Goal: Communication & Community: Answer question/provide support

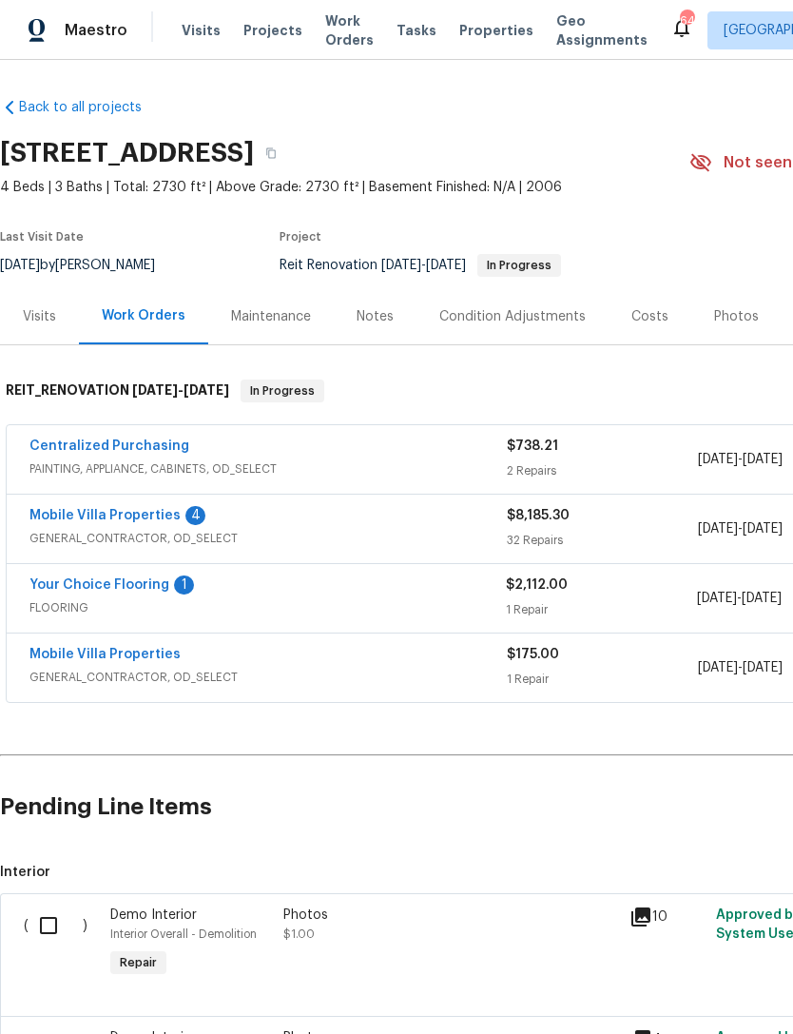
click at [68, 515] on link "Mobile Villa Properties" at bounding box center [104, 515] width 151 height 13
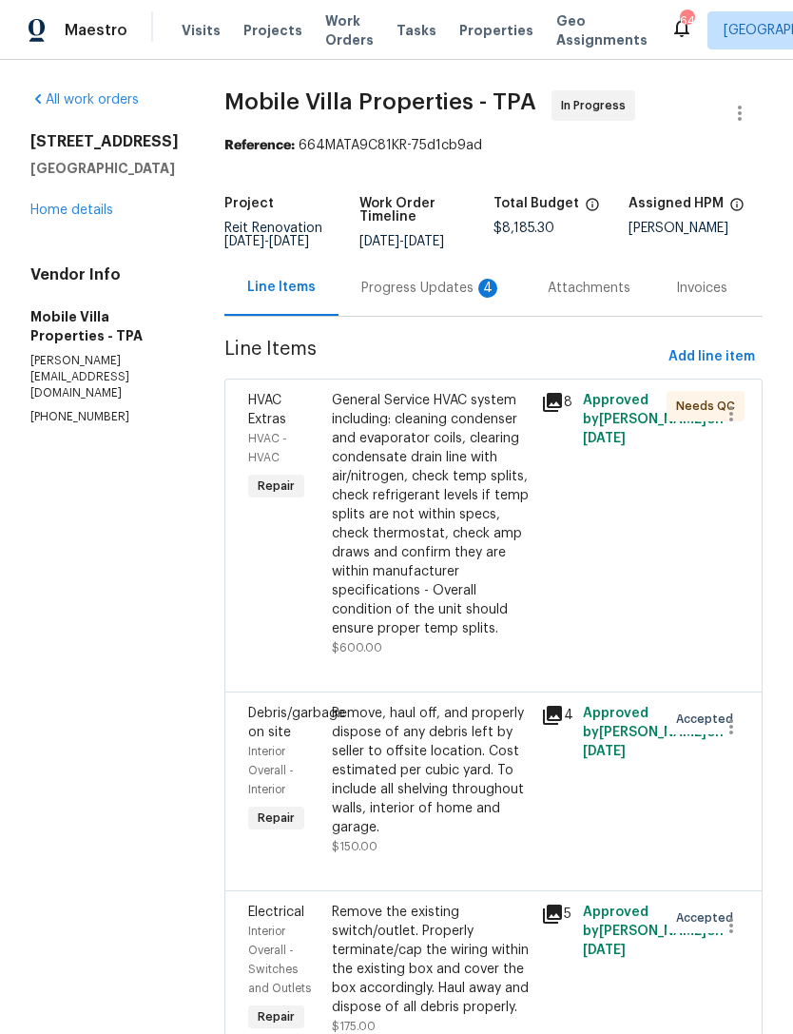
click at [478, 294] on div "4" at bounding box center [487, 288] width 19 height 19
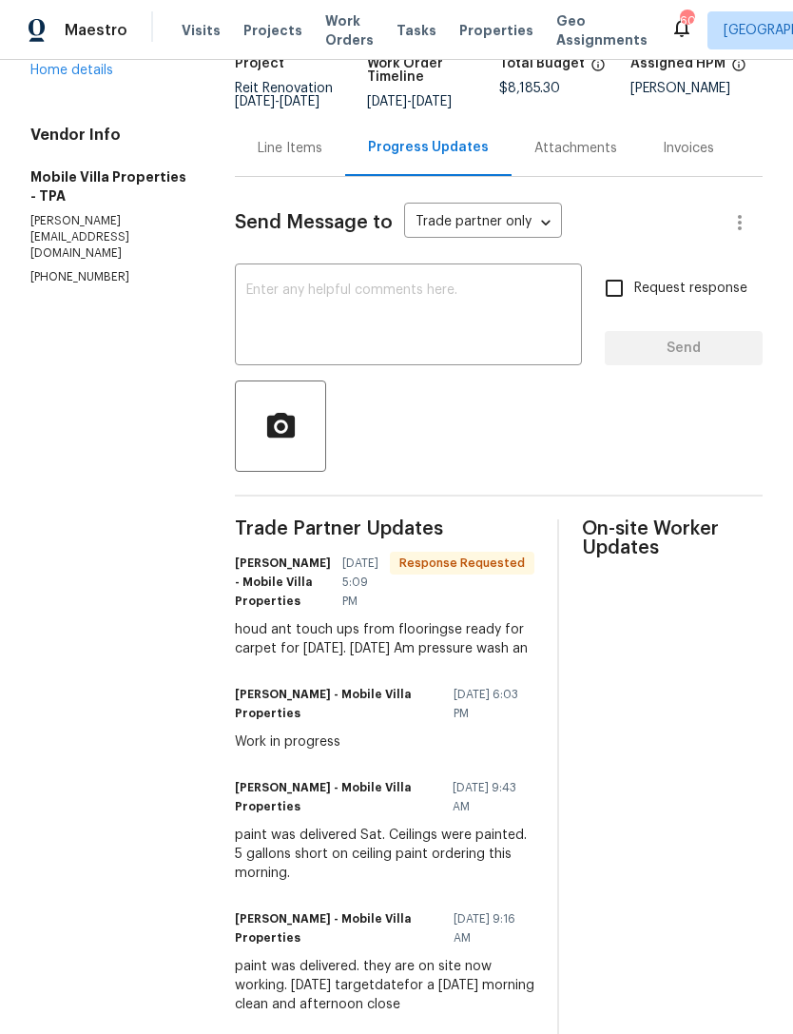
scroll to position [141, 0]
click at [463, 340] on textarea at bounding box center [408, 316] width 324 height 67
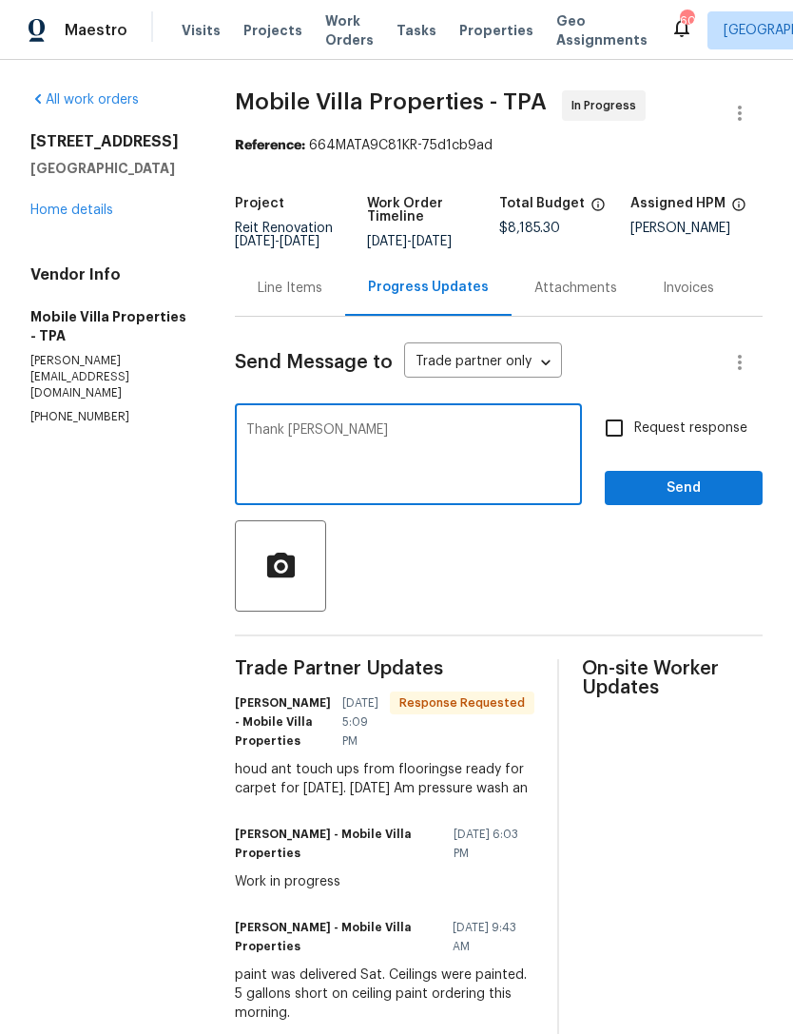
scroll to position [0, 0]
click at [344, 449] on textarea "Thank you" at bounding box center [408, 456] width 324 height 67
click at [514, 485] on textarea "Thank you" at bounding box center [408, 456] width 324 height 67
click at [473, 471] on textarea "Thank you" at bounding box center [408, 456] width 324 height 67
type textarea "Thank you"
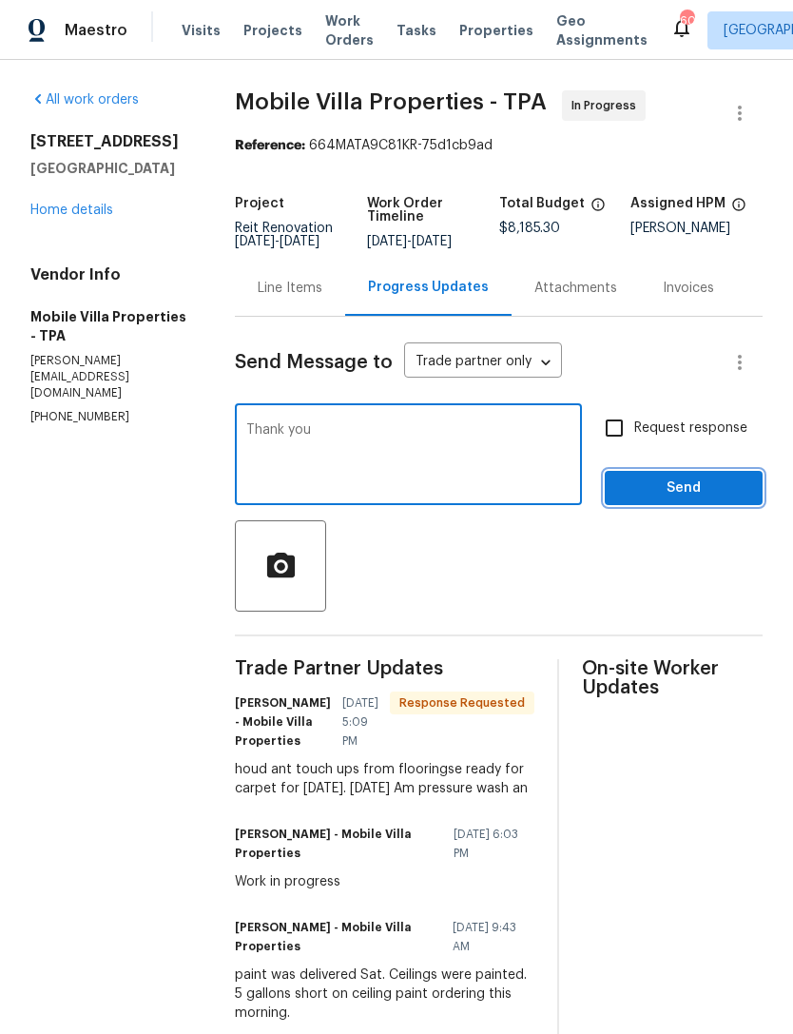
click at [675, 494] on span "Send" at bounding box center [683, 489] width 127 height 24
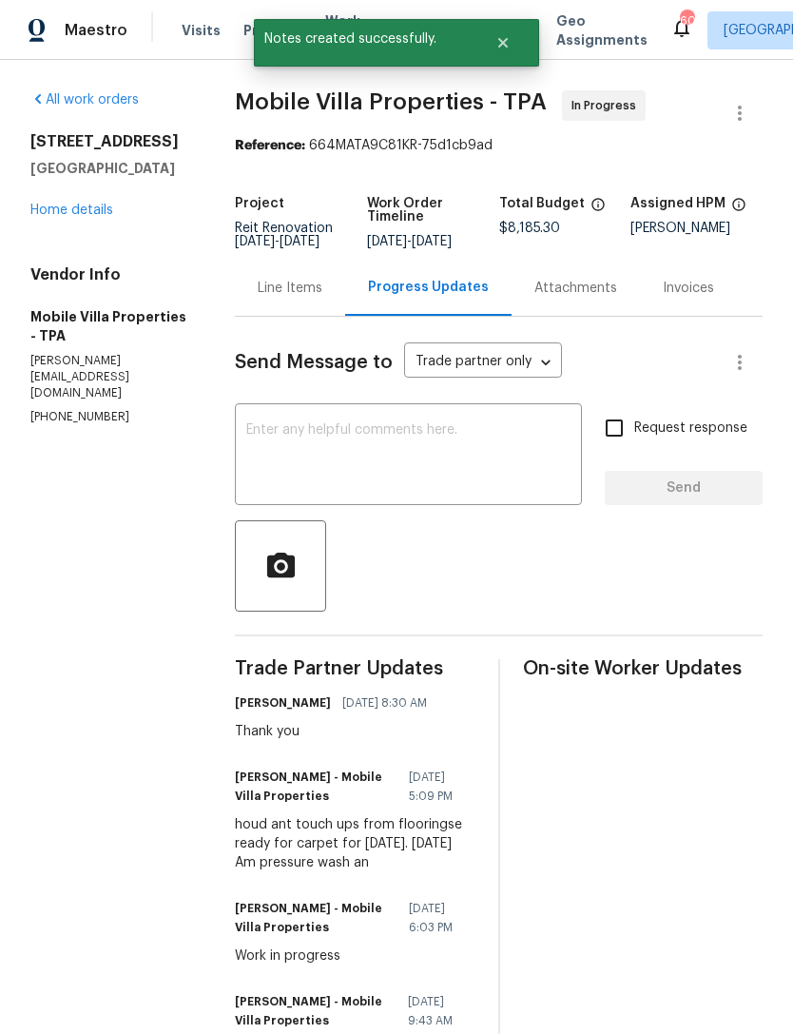
click at [266, 298] on div "Line Items" at bounding box center [290, 288] width 65 height 19
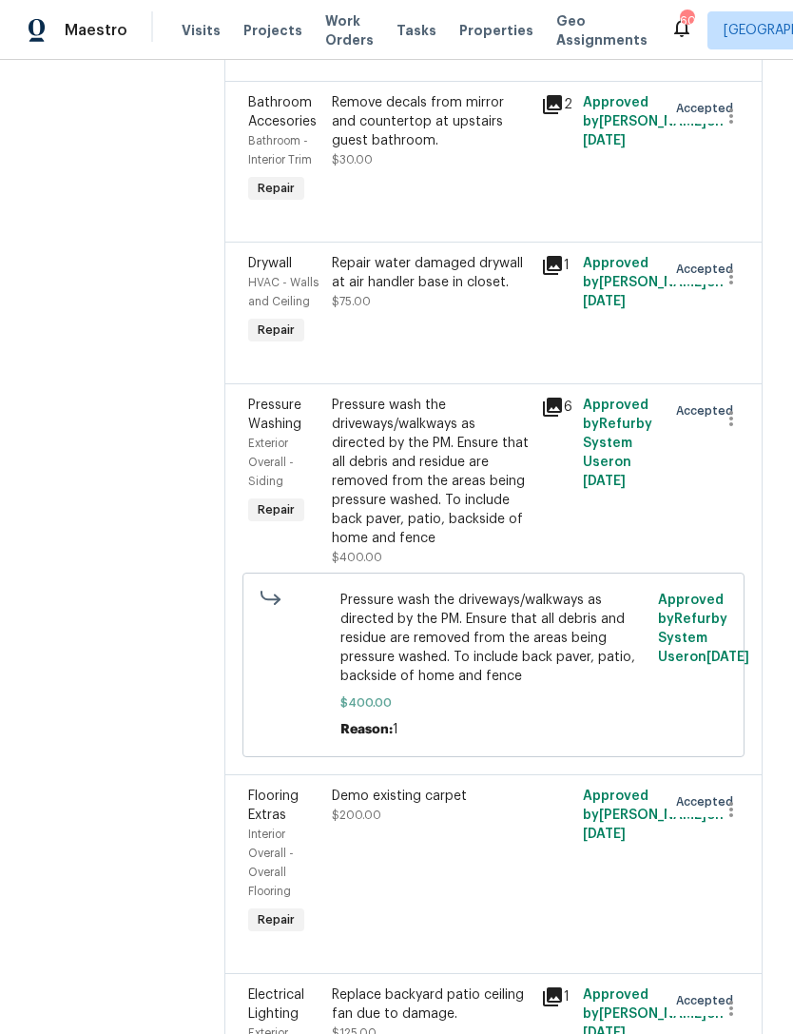
scroll to position [2440, 0]
